Goal: Transaction & Acquisition: Purchase product/service

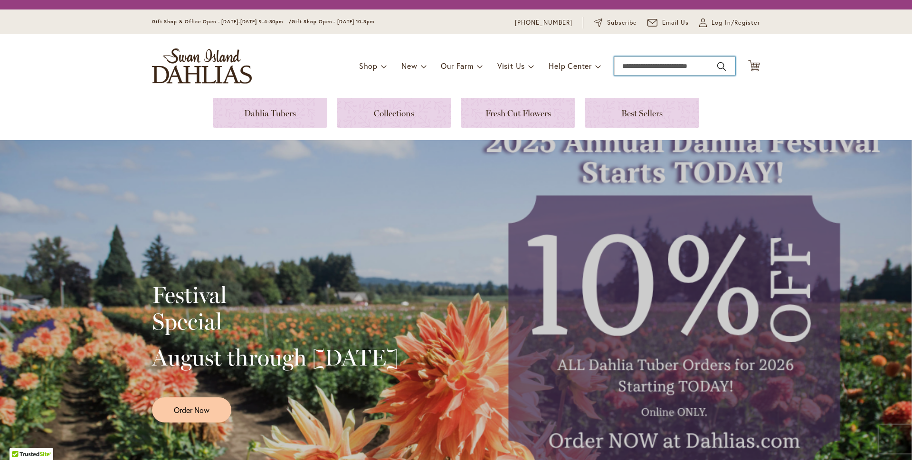
click at [636, 67] on input "Search" at bounding box center [674, 66] width 121 height 19
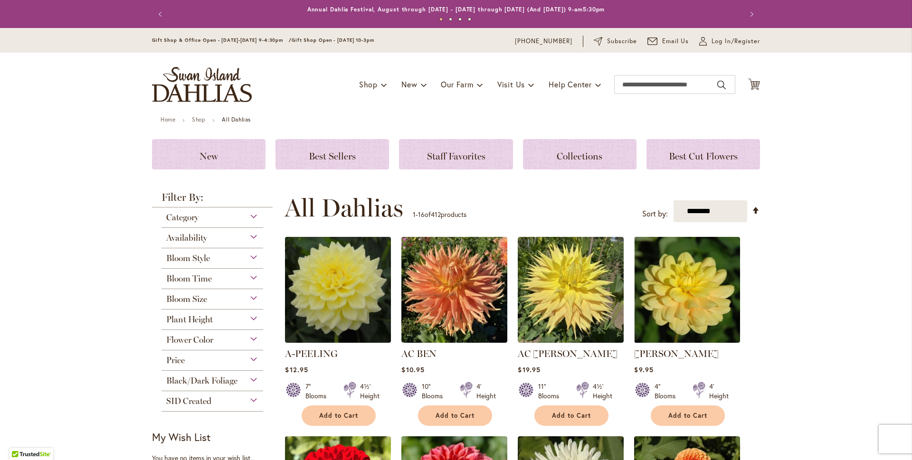
click at [647, 54] on div "Toggle Nav Shop Dahlia Tubers Collections Fresh Cut Dahlias Gardening Supplies …" at bounding box center [456, 85] width 627 height 64
click at [640, 84] on input "Search" at bounding box center [674, 84] width 121 height 19
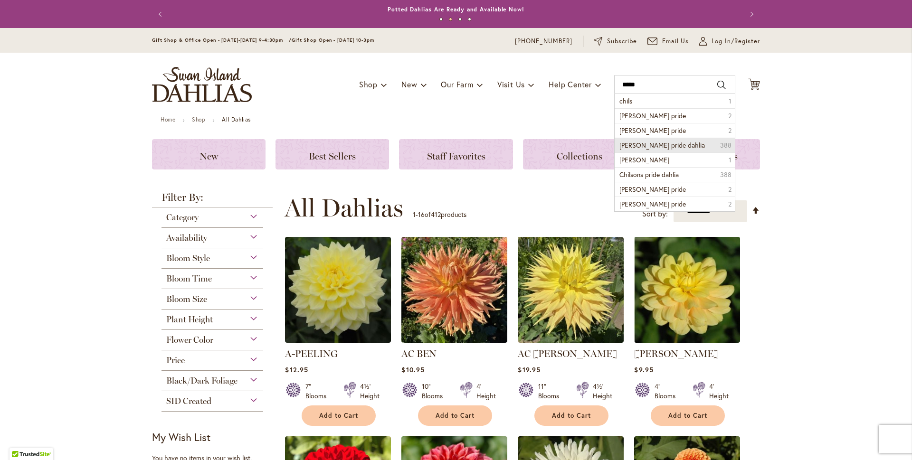
click at [647, 142] on span "chilson's pride dahlia" at bounding box center [663, 145] width 86 height 9
type input "**********"
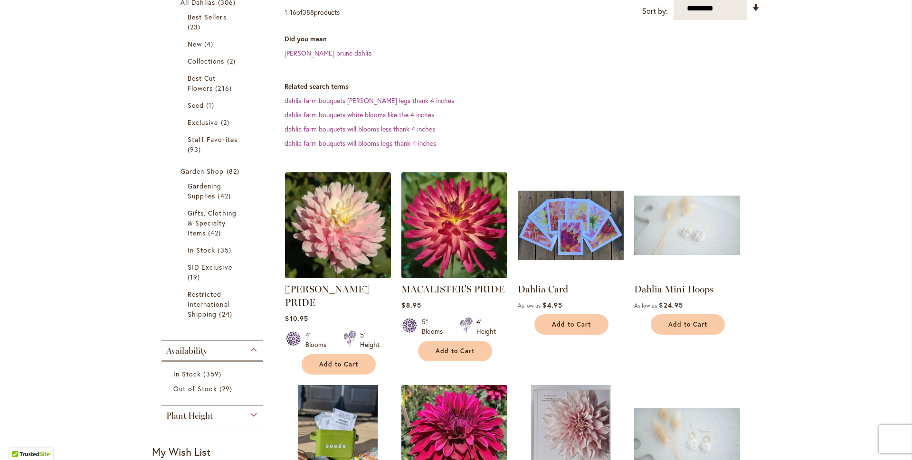
scroll to position [207, 0]
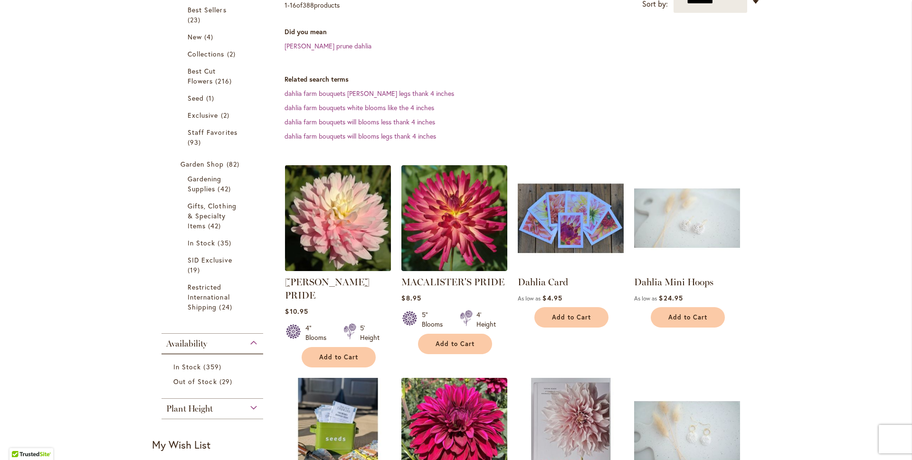
click at [322, 201] on img at bounding box center [338, 218] width 111 height 111
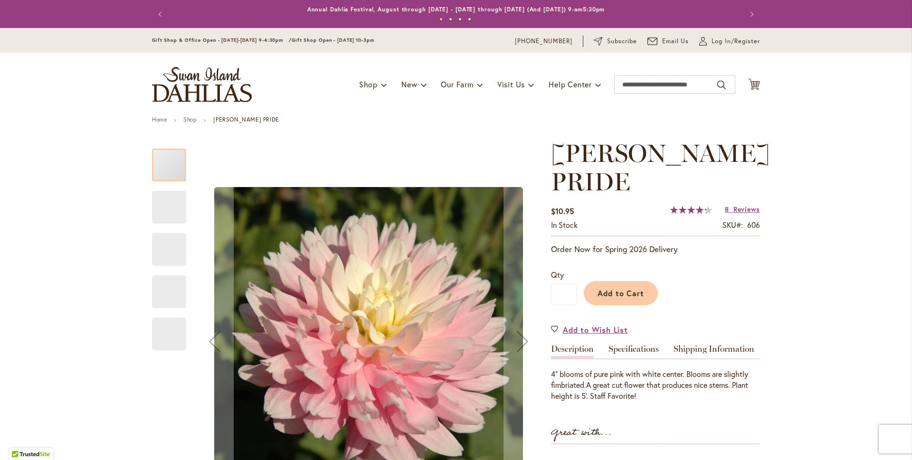
drag, startPoint x: 545, startPoint y: 139, endPoint x: 545, endPoint y: 151, distance: 11.9
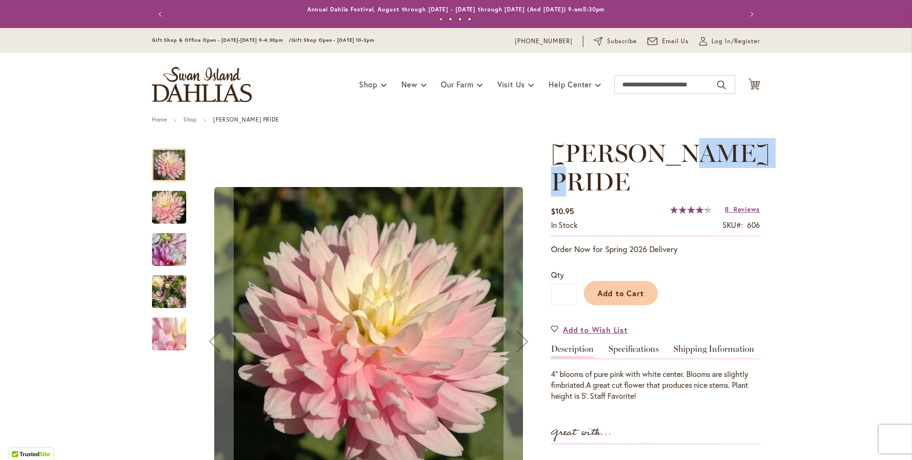
drag, startPoint x: 679, startPoint y: 137, endPoint x: 678, endPoint y: 182, distance: 45.2
click at [678, 181] on h1 "[PERSON_NAME] PRIDE" at bounding box center [655, 167] width 209 height 57
click at [719, 166] on h1 "[PERSON_NAME] PRIDE" at bounding box center [655, 167] width 209 height 57
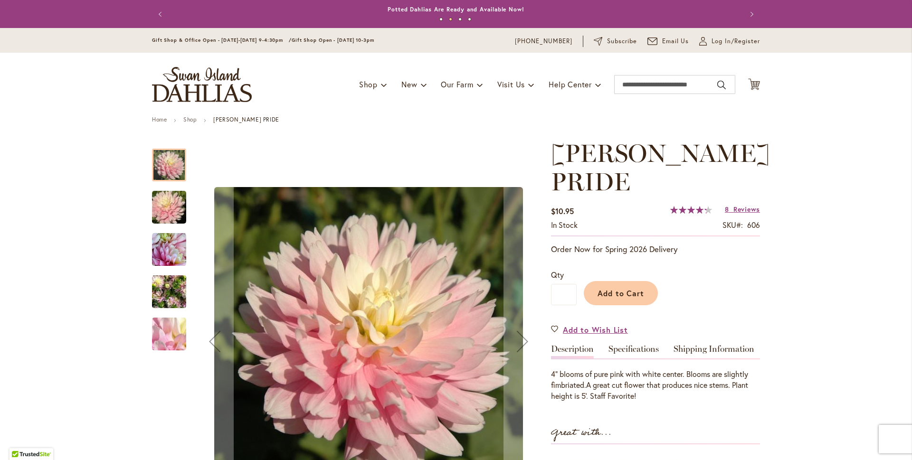
drag, startPoint x: 712, startPoint y: 155, endPoint x: 731, endPoint y: 157, distance: 19.1
click at [731, 158] on h1 "[PERSON_NAME] PRIDE" at bounding box center [655, 167] width 209 height 57
drag, startPoint x: 731, startPoint y: 157, endPoint x: 716, endPoint y: 157, distance: 15.2
click at [721, 157] on h1 "[PERSON_NAME] PRIDE" at bounding box center [655, 167] width 209 height 57
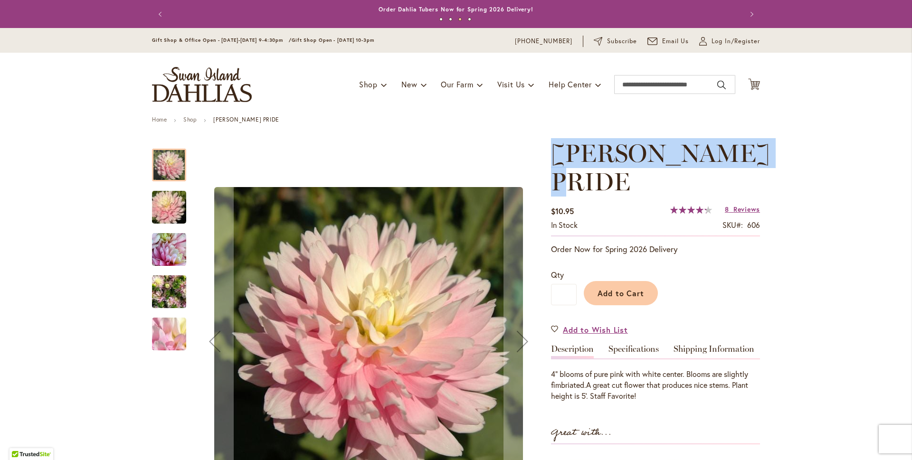
drag, startPoint x: 543, startPoint y: 147, endPoint x: 625, endPoint y: 187, distance: 91.2
drag, startPoint x: 625, startPoint y: 187, endPoint x: 595, endPoint y: 161, distance: 39.7
copy span "[PERSON_NAME] PRIDE"
click at [171, 205] on img "CHILSON'S PRIDE" at bounding box center [169, 208] width 68 height 46
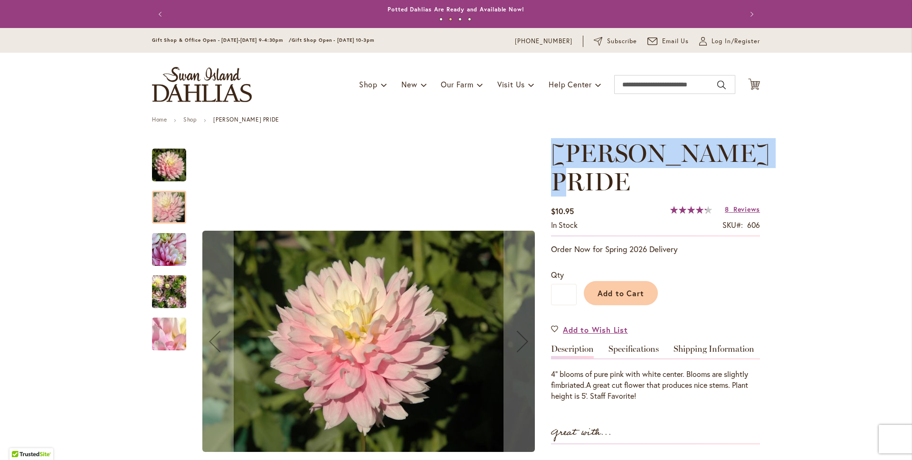
click at [160, 296] on img "CHILSON'S PRIDE" at bounding box center [169, 292] width 34 height 46
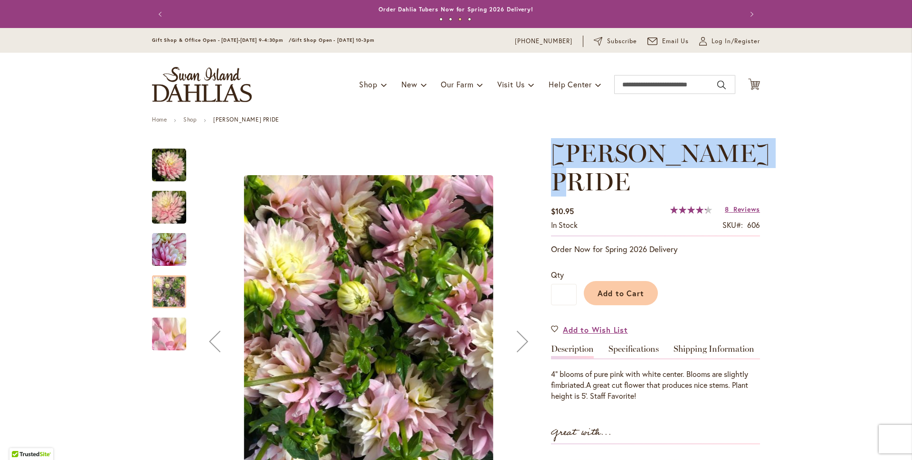
drag, startPoint x: 163, startPoint y: 169, endPoint x: 153, endPoint y: 178, distance: 13.1
click at [161, 172] on img "CHILSON'S PRIDE" at bounding box center [169, 165] width 34 height 34
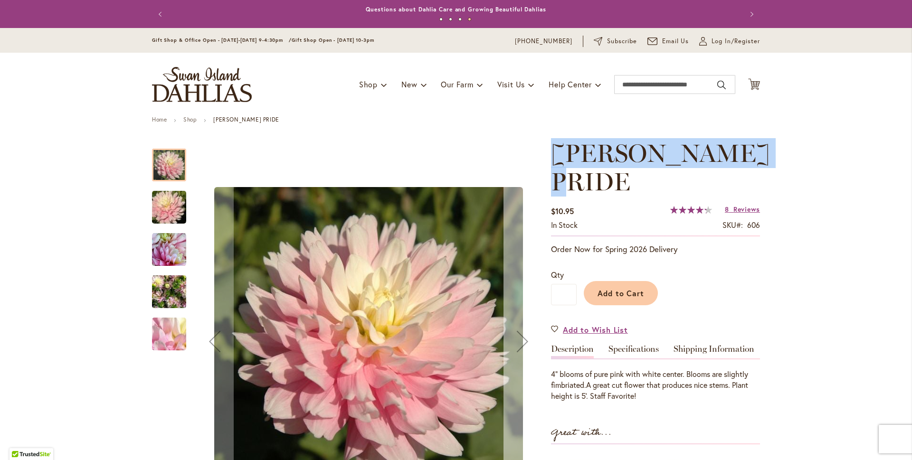
click at [535, 177] on button "Next" at bounding box center [523, 341] width 38 height 405
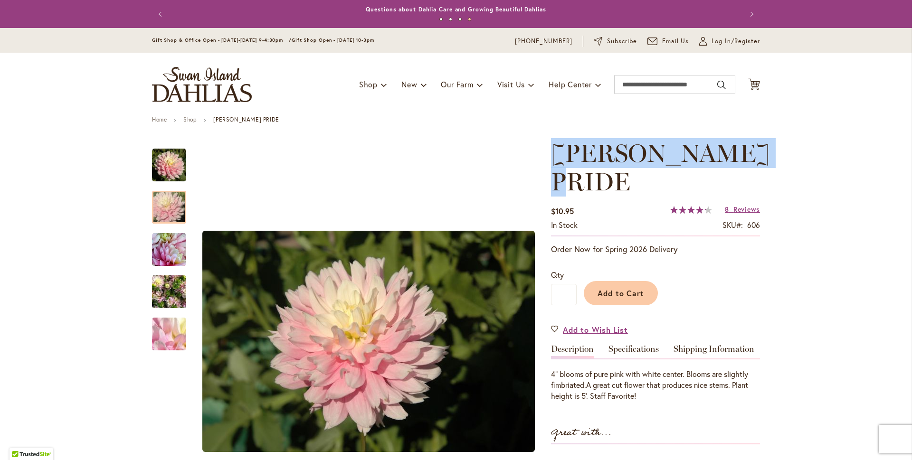
click at [713, 178] on h1 "[PERSON_NAME] PRIDE" at bounding box center [655, 167] width 209 height 57
click at [704, 153] on h1 "[PERSON_NAME] PRIDE" at bounding box center [655, 167] width 209 height 57
click at [690, 153] on h1 "[PERSON_NAME] PRIDE" at bounding box center [655, 167] width 209 height 57
